Goal: Transaction & Acquisition: Subscribe to service/newsletter

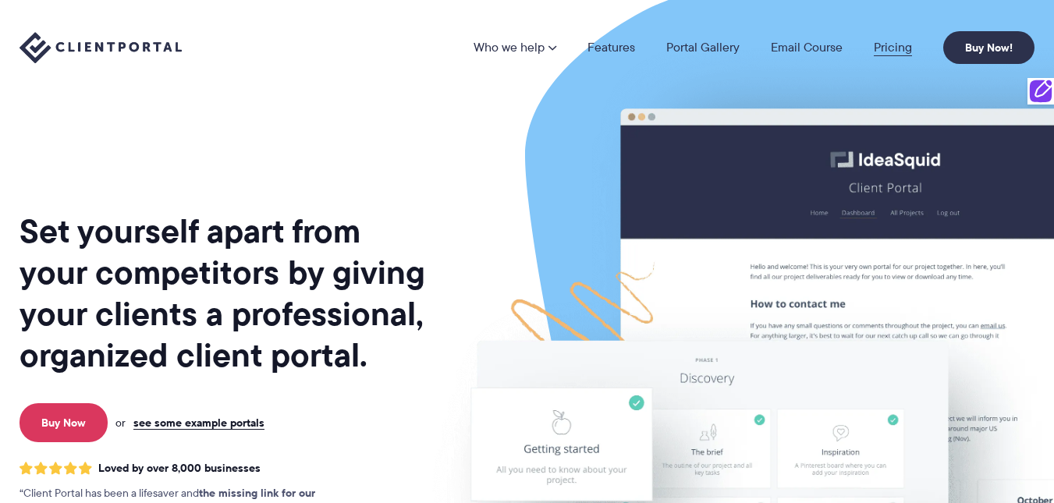
click at [883, 44] on link "Pricing" at bounding box center [893, 47] width 38 height 12
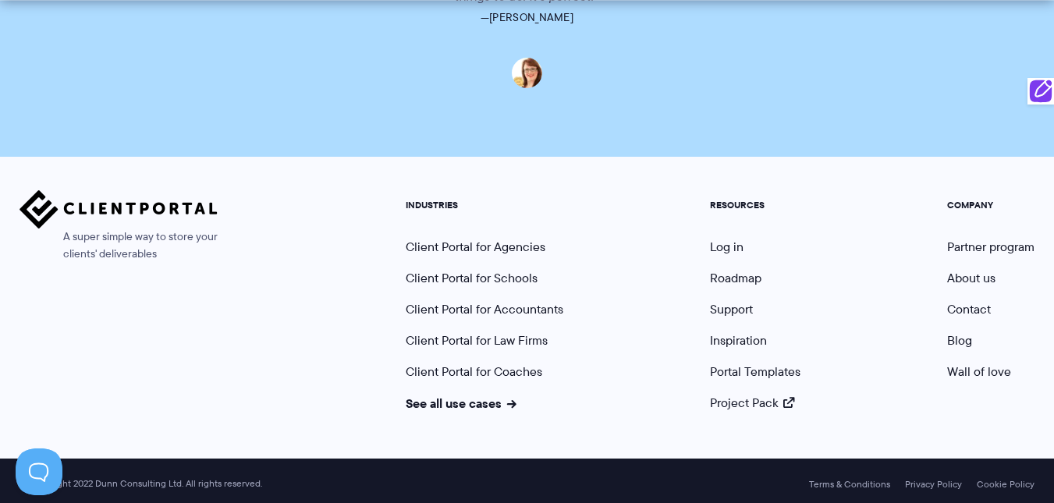
scroll to position [4014, 0]
